Goal: Task Accomplishment & Management: Use online tool/utility

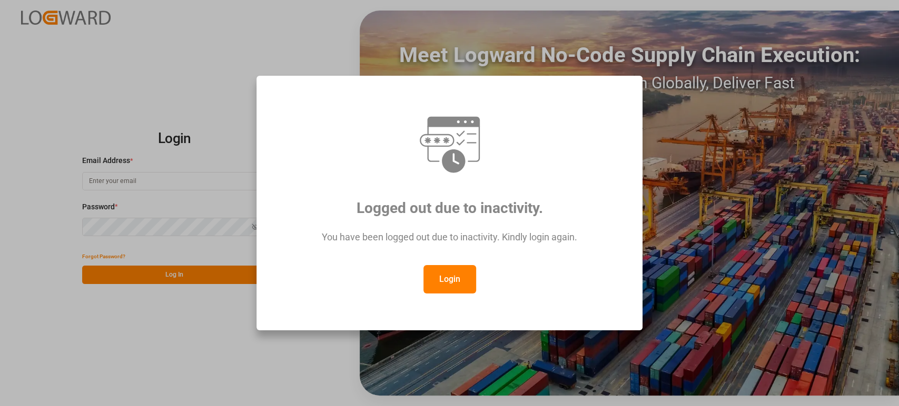
click at [440, 273] on button "Login" at bounding box center [449, 279] width 53 height 28
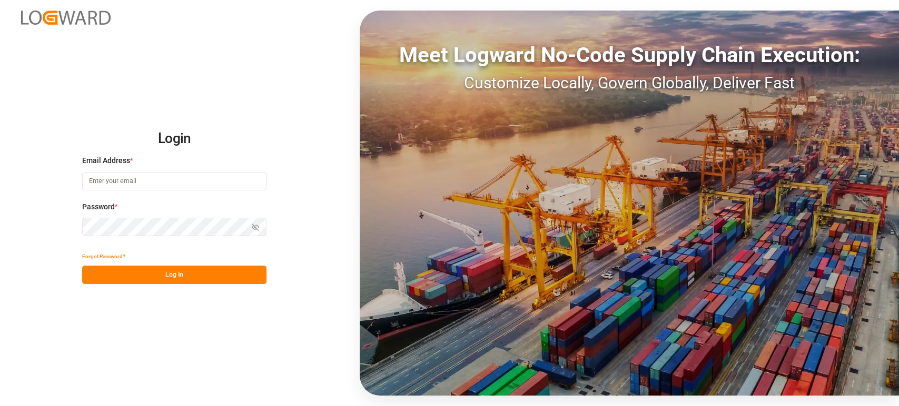
click at [193, 182] on input at bounding box center [174, 181] width 184 height 18
type input "[PERSON_NAME][EMAIL_ADDRESS][DOMAIN_NAME]"
click at [190, 269] on button "Log In" at bounding box center [174, 275] width 184 height 18
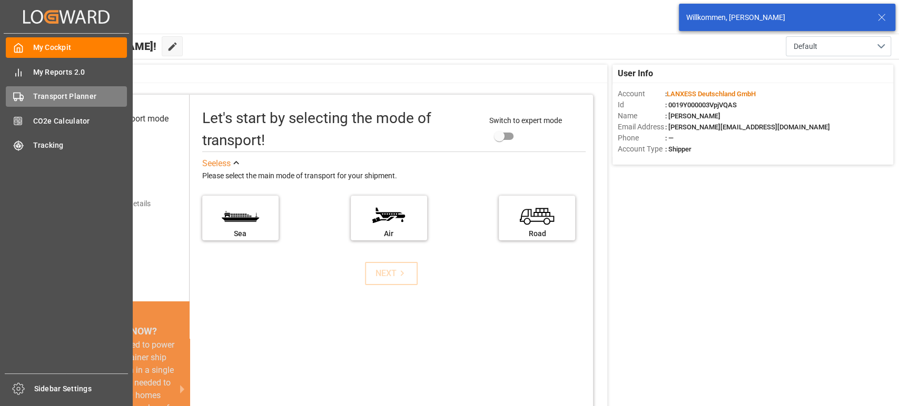
click at [69, 96] on span "Transport Planner" at bounding box center [80, 96] width 94 height 11
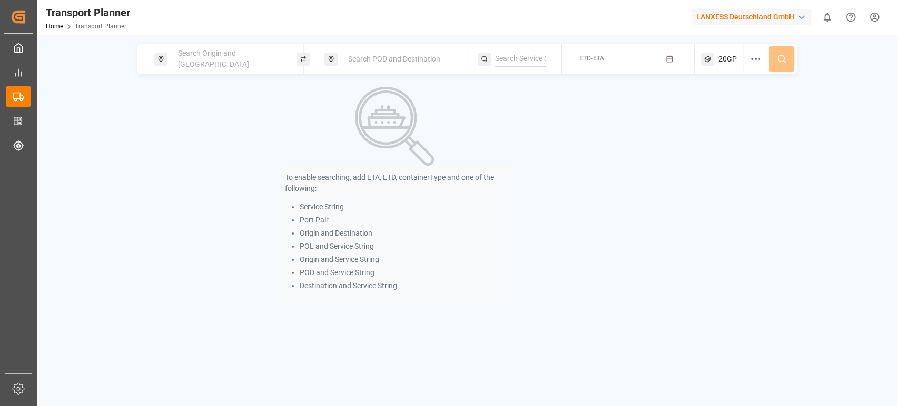
click at [267, 64] on div "Search Origin and [GEOGRAPHIC_DATA]" at bounding box center [229, 59] width 114 height 31
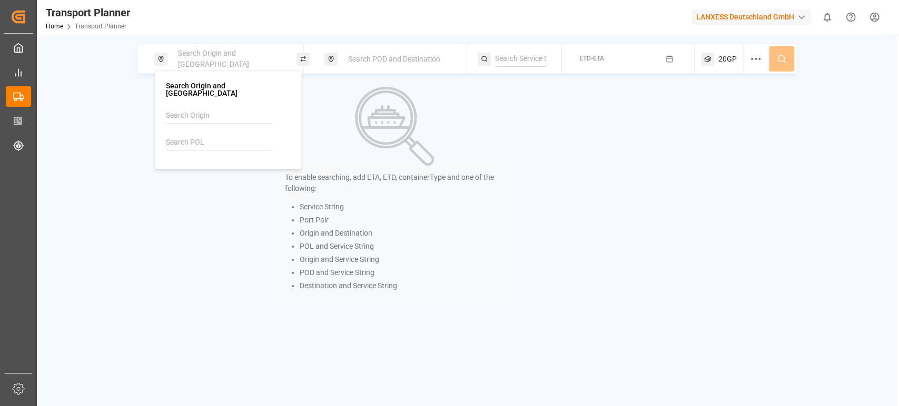
click at [205, 135] on input at bounding box center [219, 143] width 106 height 16
click at [207, 162] on li "DEHAM [GEOGRAPHIC_DATA]" at bounding box center [230, 177] width 119 height 31
click at [238, 170] on div "DEHAM [GEOGRAPHIC_DATA]" at bounding box center [230, 177] width 102 height 22
type input "DEHAM"
click at [426, 61] on span "Search POD and Destination" at bounding box center [394, 59] width 92 height 8
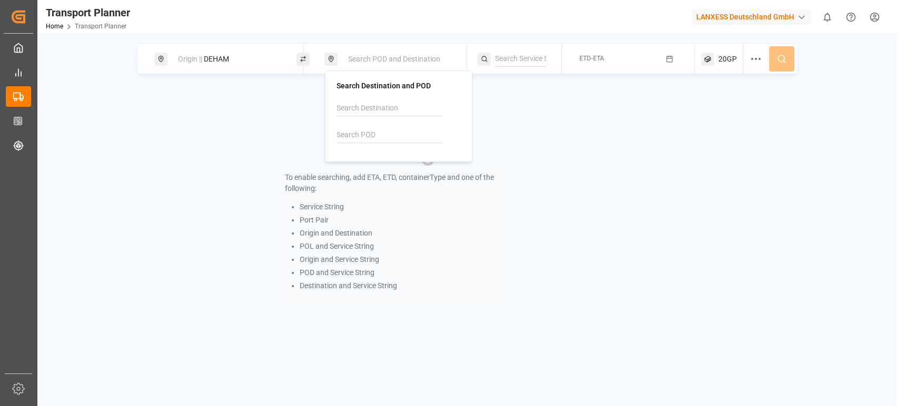
click at [379, 135] on input at bounding box center [389, 135] width 106 height 16
paste input "Xingang"
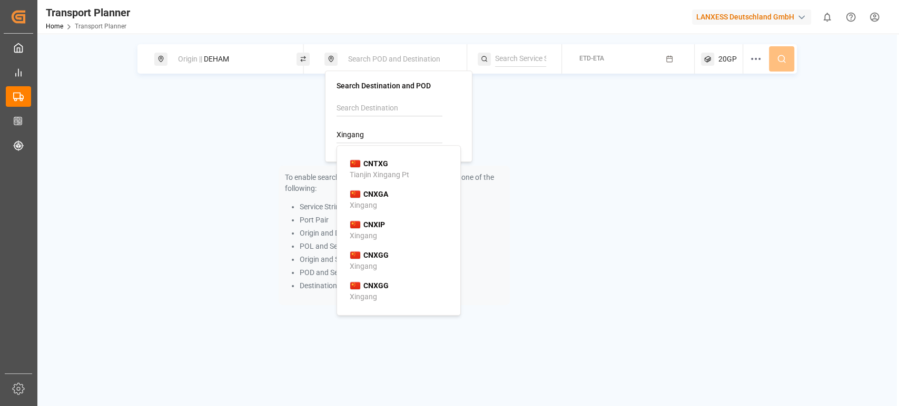
click at [384, 161] on b "CNTXG" at bounding box center [375, 164] width 25 height 8
type input "CNTXG"
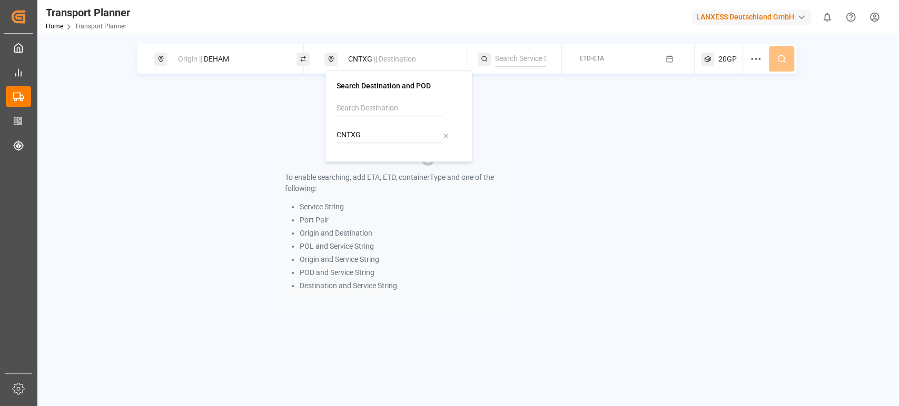
click at [605, 62] on button "ETD-ETA" at bounding box center [628, 59] width 120 height 21
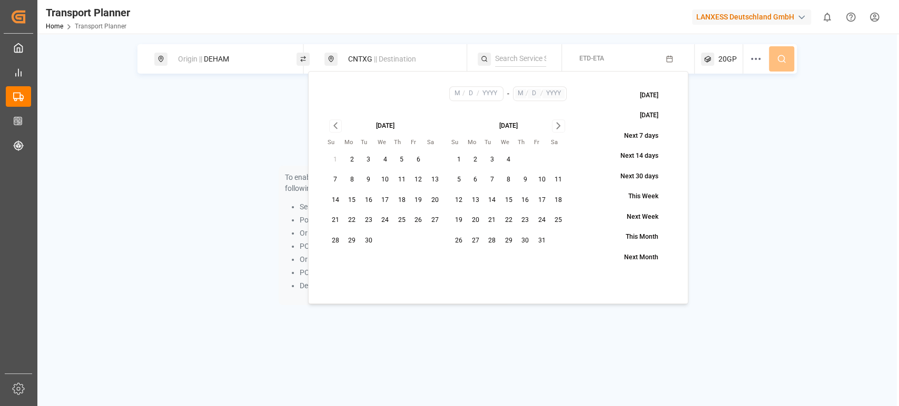
click at [540, 221] on button "24" at bounding box center [541, 220] width 16 height 17
type input "10"
type input "24"
type input "2025"
click at [377, 221] on button "24" at bounding box center [384, 220] width 17 height 17
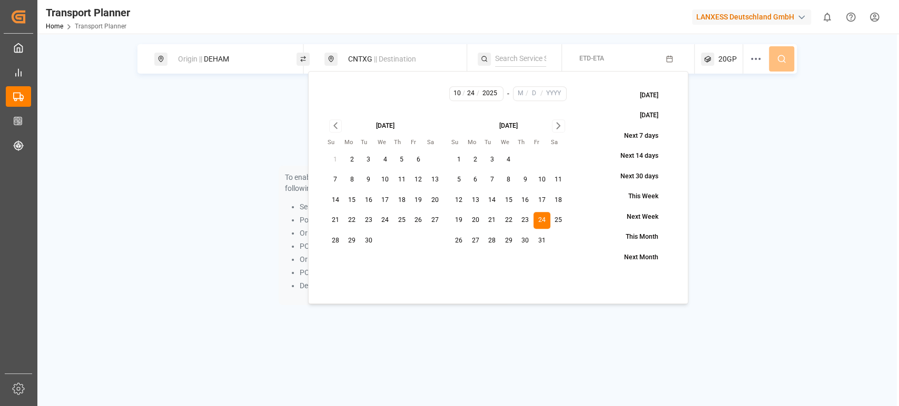
type input "9"
type input "10"
type input "24"
type input "2025"
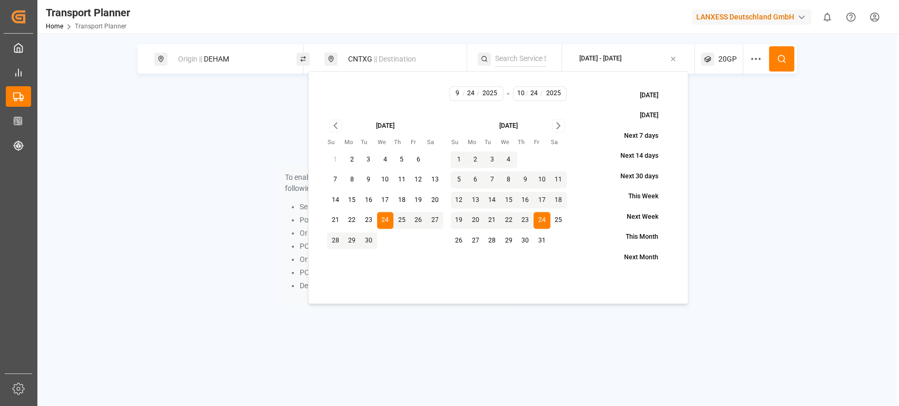
click at [377, 221] on button "24" at bounding box center [384, 220] width 17 height 17
click at [560, 130] on icon "Go to next month" at bounding box center [558, 126] width 12 height 13
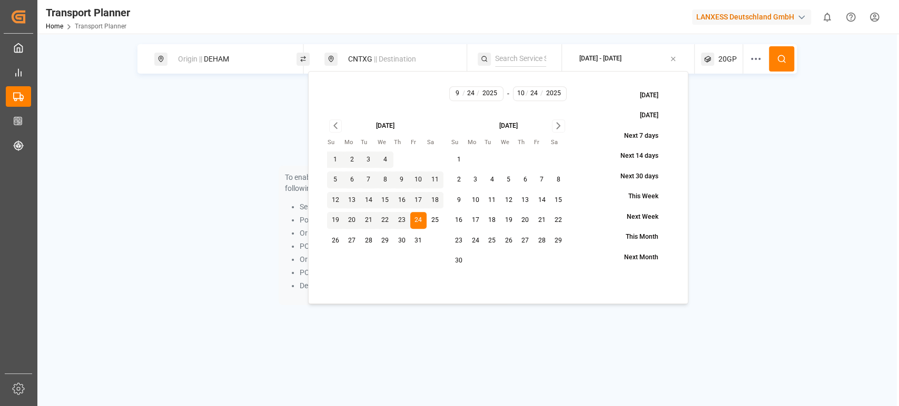
click at [558, 242] on button "29" at bounding box center [558, 241] width 17 height 17
type input "11"
type input "29"
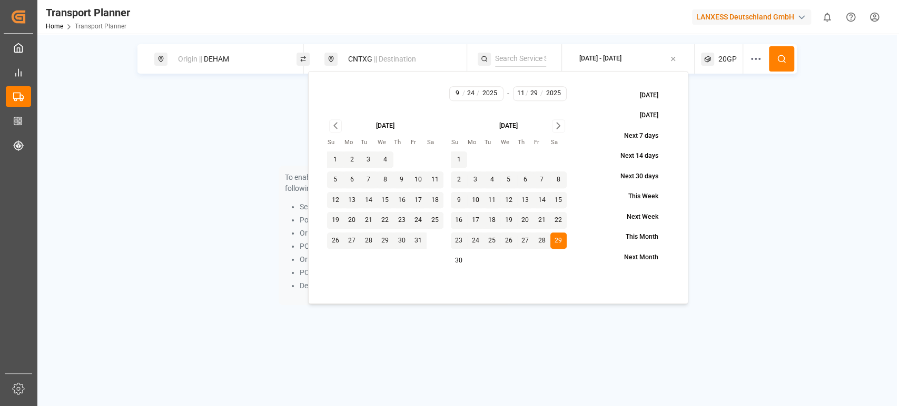
click at [783, 62] on icon at bounding box center [780, 58] width 9 height 9
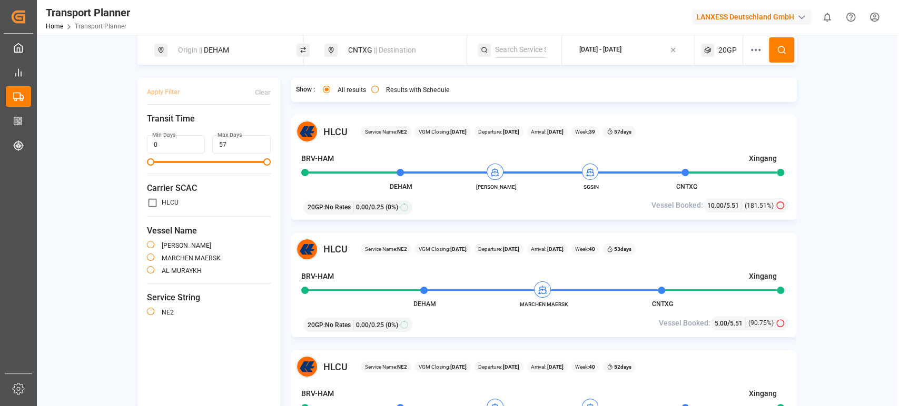
click at [252, 55] on div "Origin || DEHAM" at bounding box center [229, 50] width 114 height 19
click at [274, 130] on icon at bounding box center [273, 133] width 7 height 7
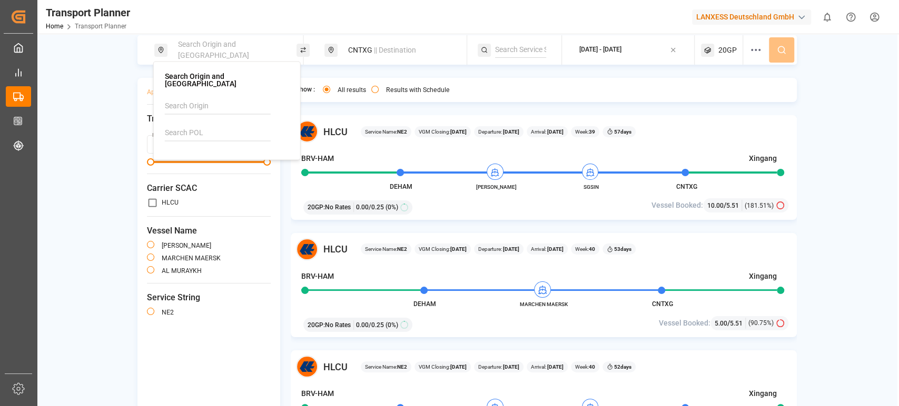
click at [247, 100] on input at bounding box center [218, 106] width 106 height 16
click at [223, 130] on div "[GEOGRAPHIC_DATA]" at bounding box center [229, 135] width 102 height 11
type input "[GEOGRAPHIC_DATA]"
click at [449, 54] on div "CNTXG || Destination" at bounding box center [399, 50] width 114 height 19
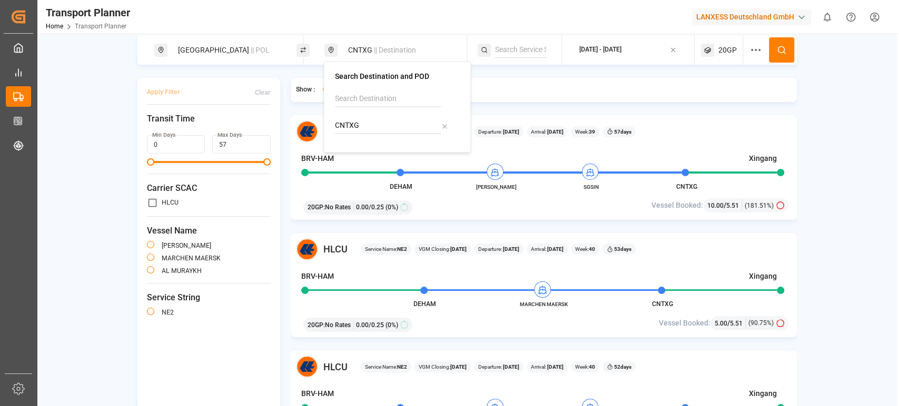
click at [443, 128] on icon at bounding box center [444, 126] width 7 height 7
click at [429, 121] on input at bounding box center [388, 126] width 106 height 16
click at [379, 158] on b "CNSHA" at bounding box center [374, 154] width 25 height 8
type input "CNSHA"
click at [621, 53] on div "[DATE] - [DATE]" at bounding box center [600, 49] width 42 height 9
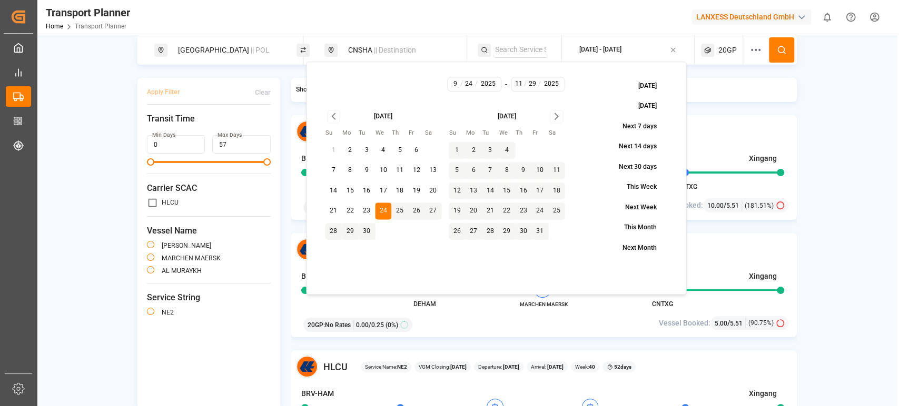
click at [413, 190] on button "19" at bounding box center [416, 191] width 17 height 17
type input "19"
click at [783, 54] on icon at bounding box center [780, 49] width 9 height 9
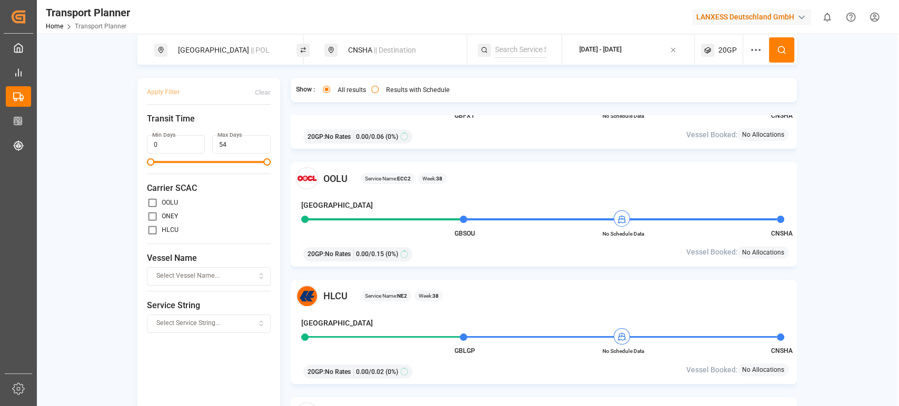
scroll to position [585, 0]
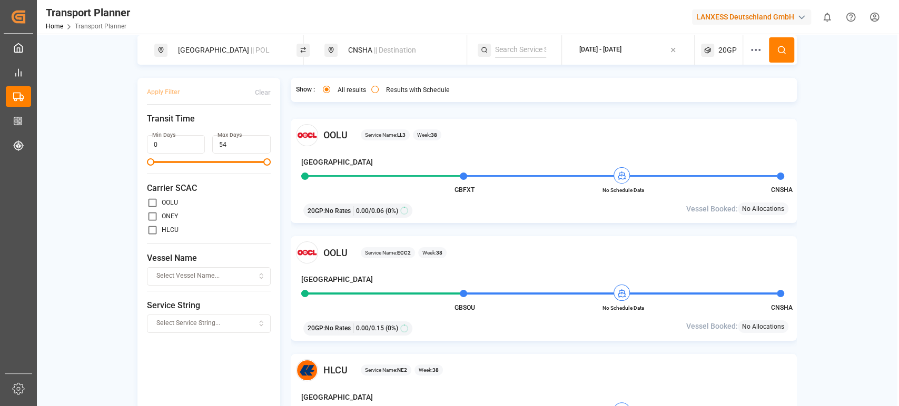
click at [271, 54] on div "[GEOGRAPHIC_DATA] || POL" at bounding box center [229, 50] width 114 height 19
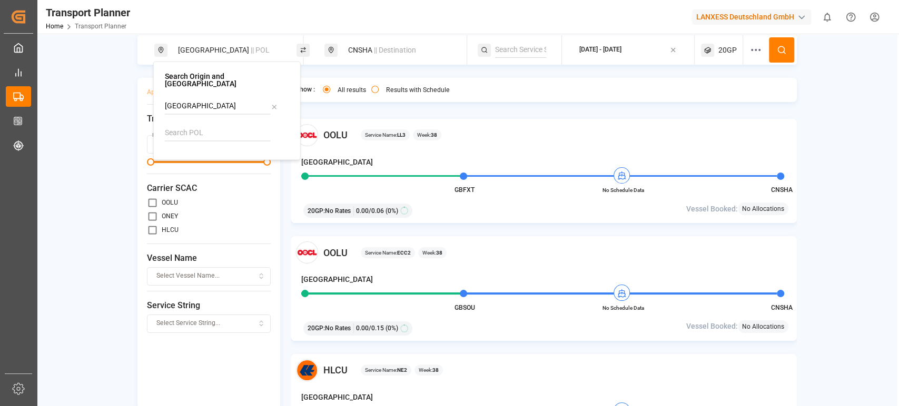
click at [270, 103] on icon at bounding box center [273, 106] width 7 height 7
click at [215, 125] on input at bounding box center [218, 133] width 106 height 16
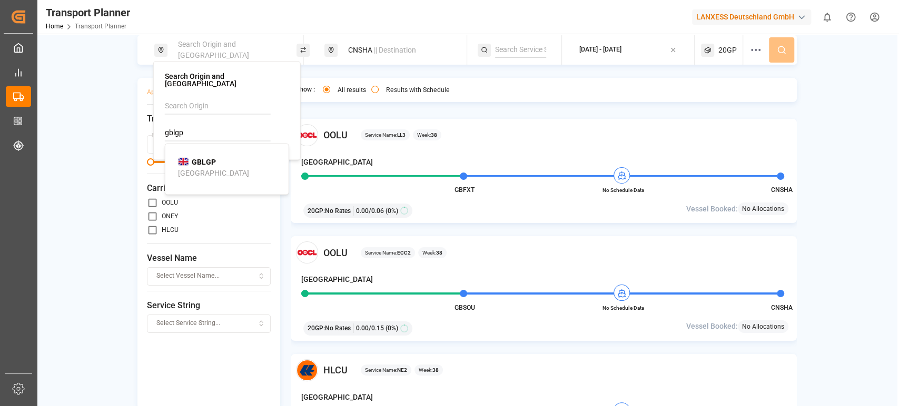
click at [211, 157] on b "GBLGP" at bounding box center [204, 161] width 24 height 8
type input "GBLGP"
click at [776, 45] on button at bounding box center [781, 49] width 25 height 25
